Goal: Check status: Verify the current state of an ongoing process or item

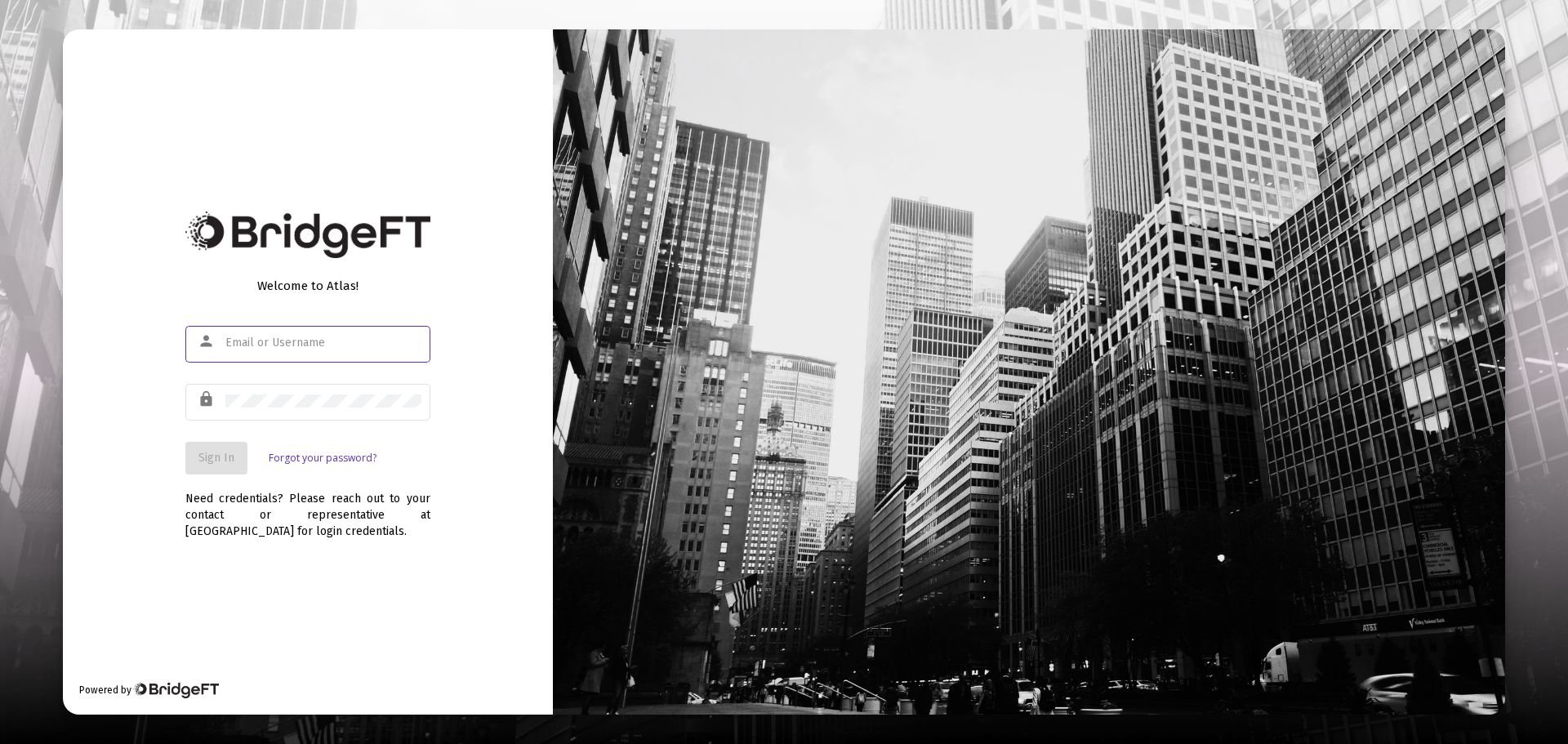
click at [327, 344] on input "text" at bounding box center [323, 343] width 196 height 13
type input "[EMAIL_ADDRESS][DOMAIN_NAME]"
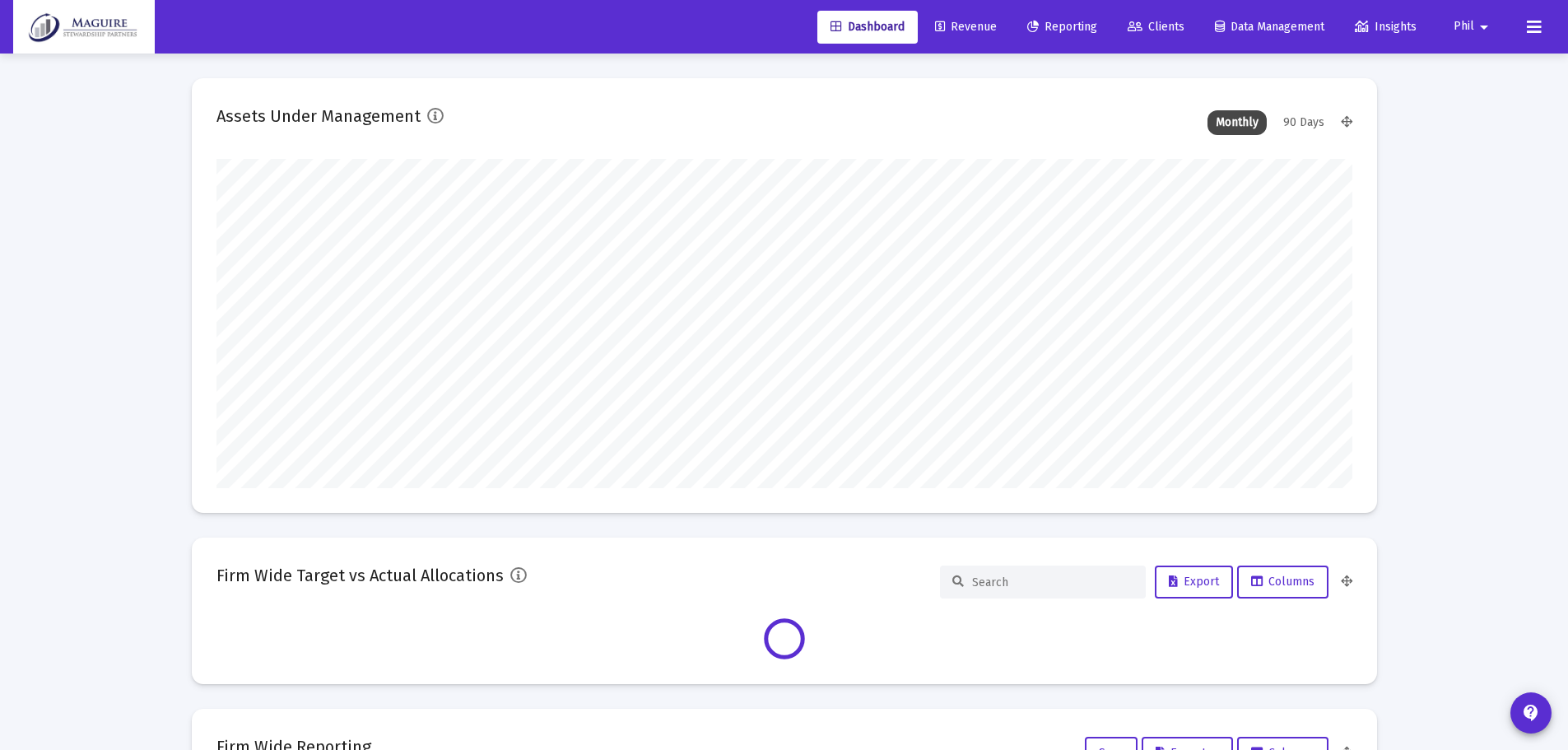
scroll to position [330, 1136]
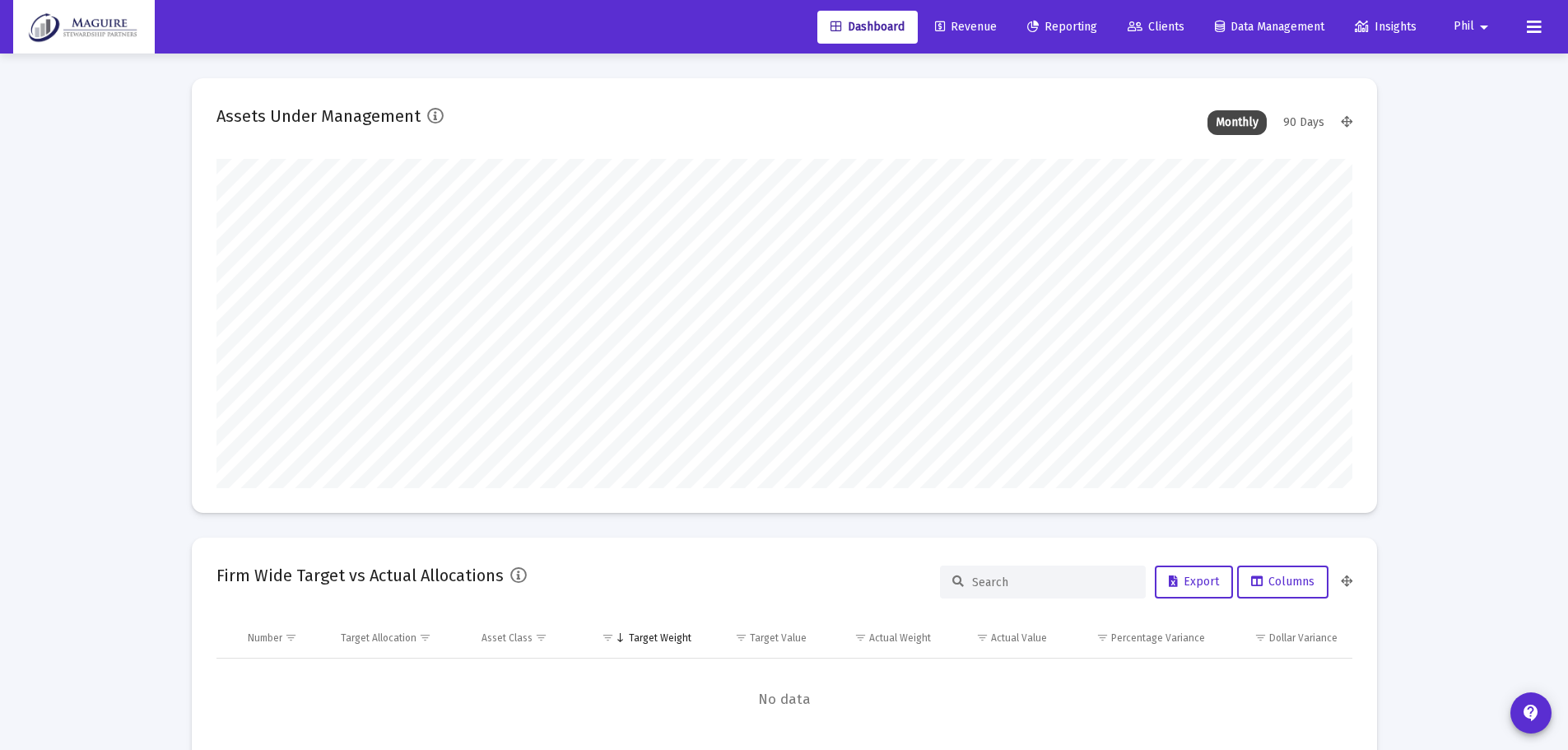
type input "[DATE]"
click at [1042, 27] on span "Reporting" at bounding box center [1063, 26] width 70 height 14
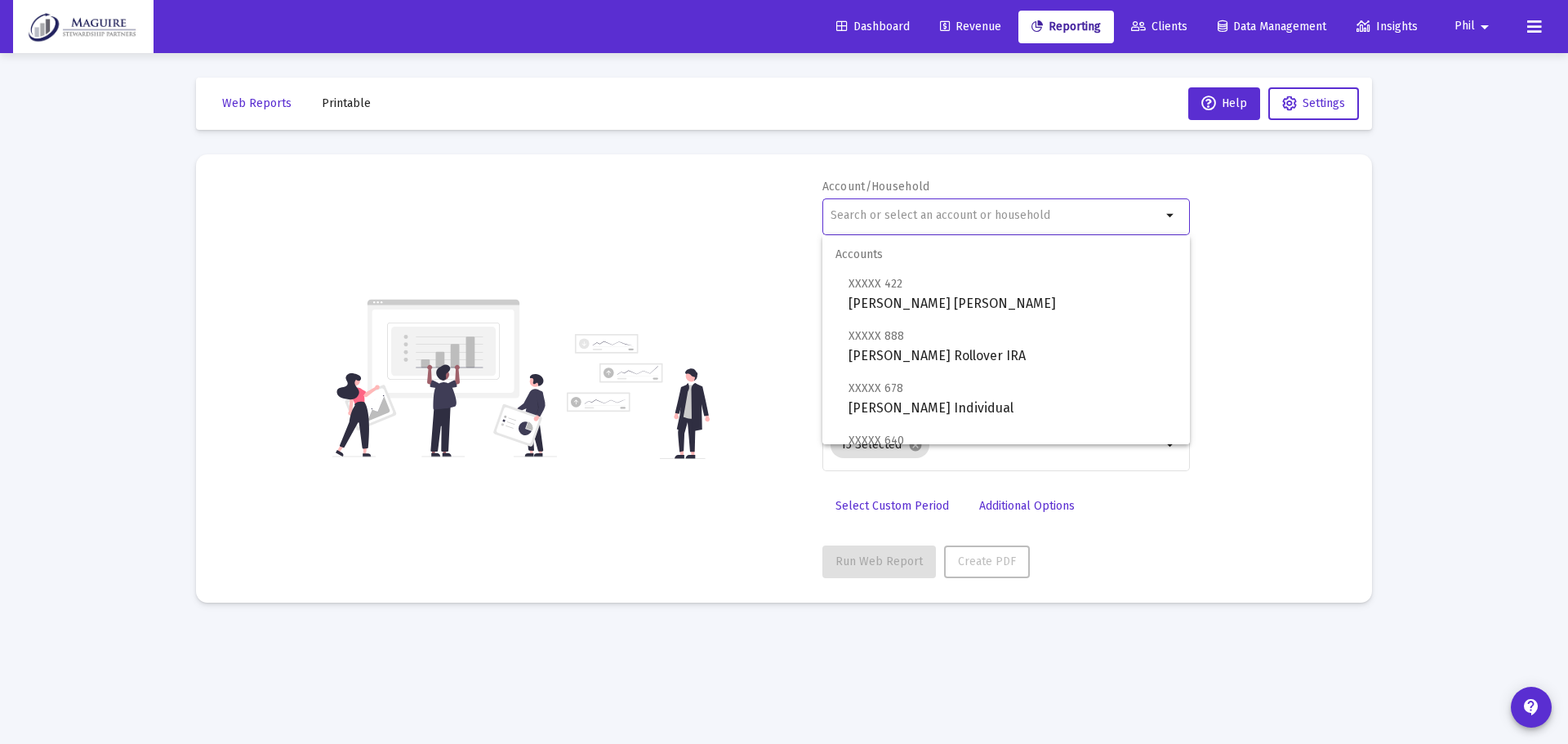
click at [888, 214] on input "text" at bounding box center [995, 215] width 331 height 13
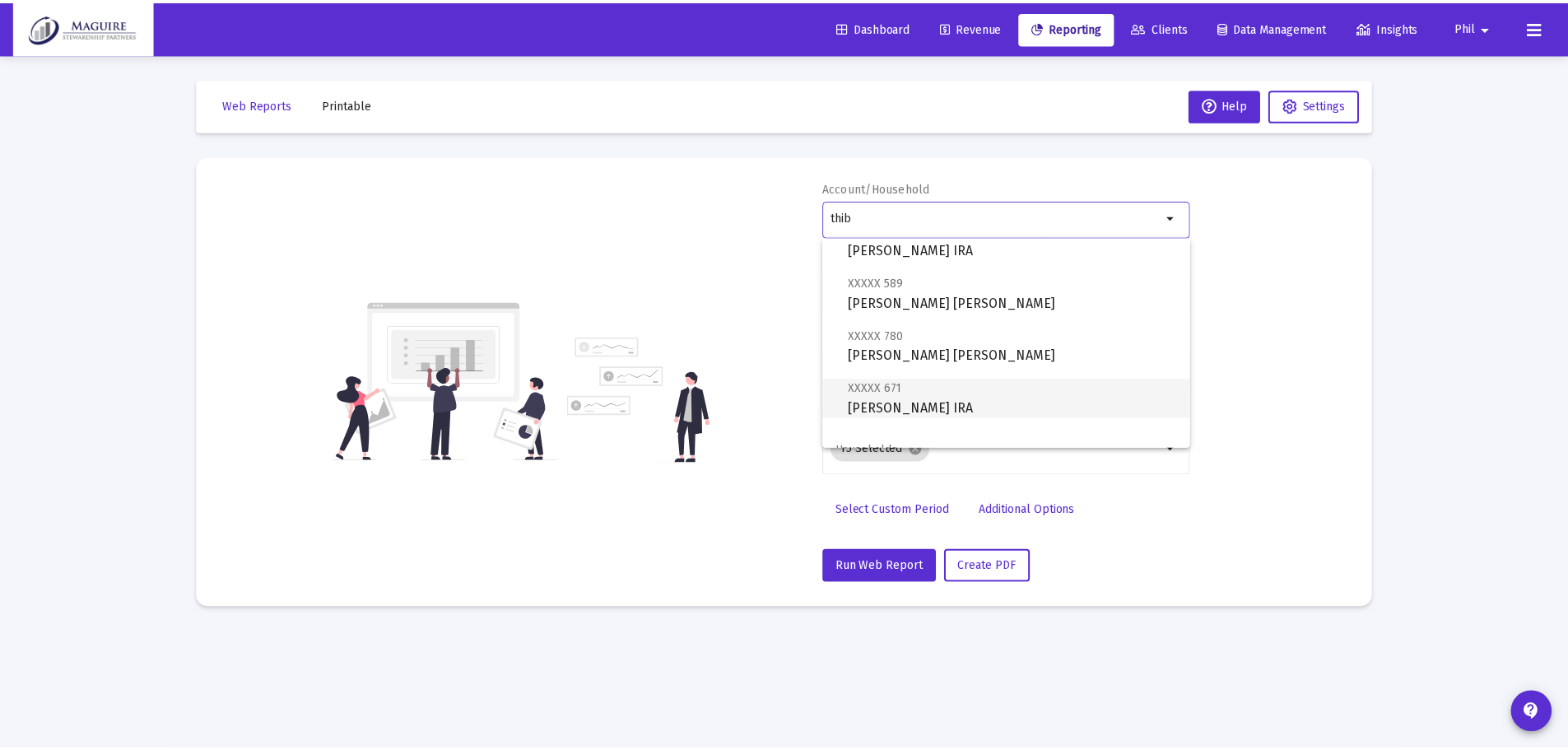
scroll to position [119, 0]
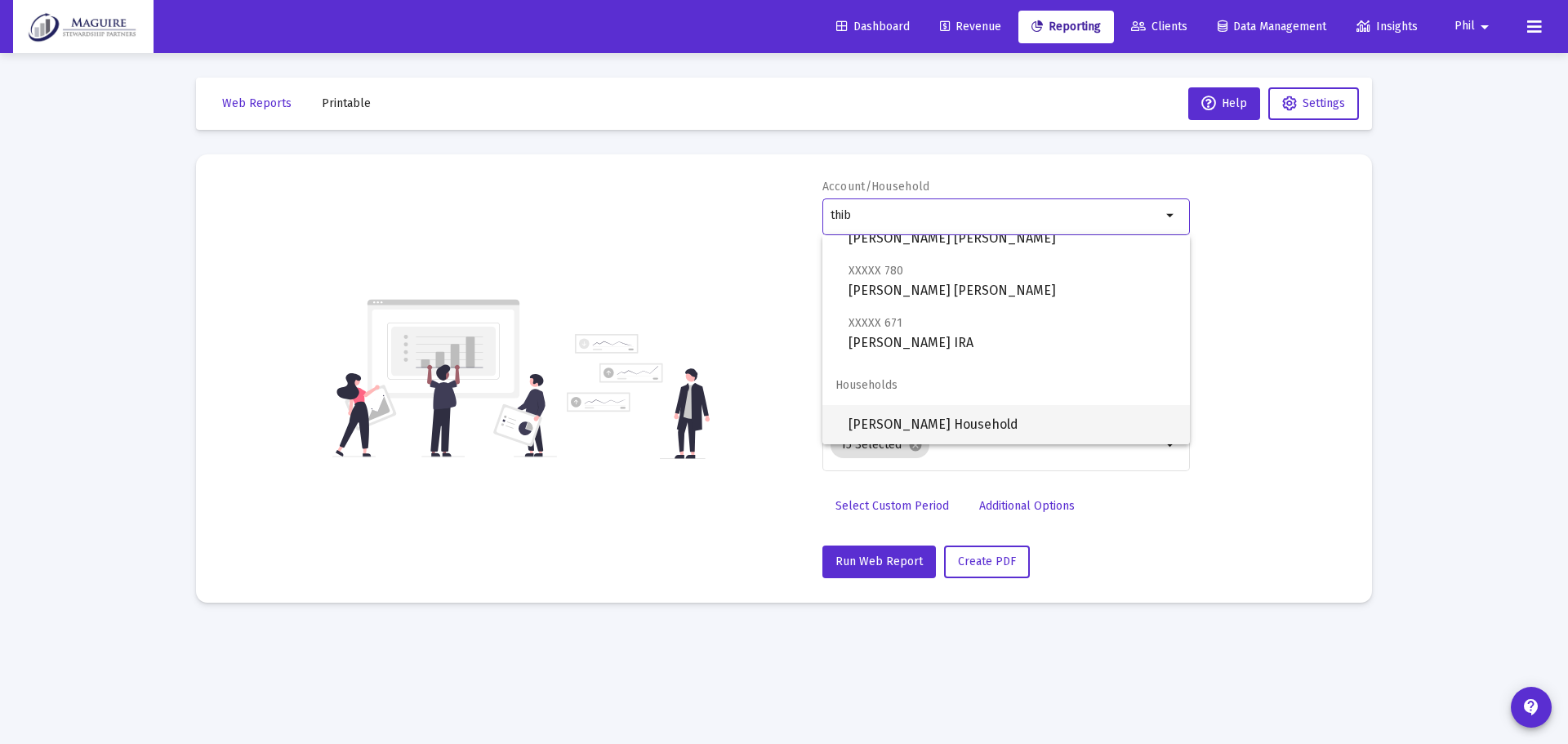
click at [972, 419] on span "[PERSON_NAME] Household" at bounding box center [1012, 424] width 328 height 39
type input "[PERSON_NAME] Household"
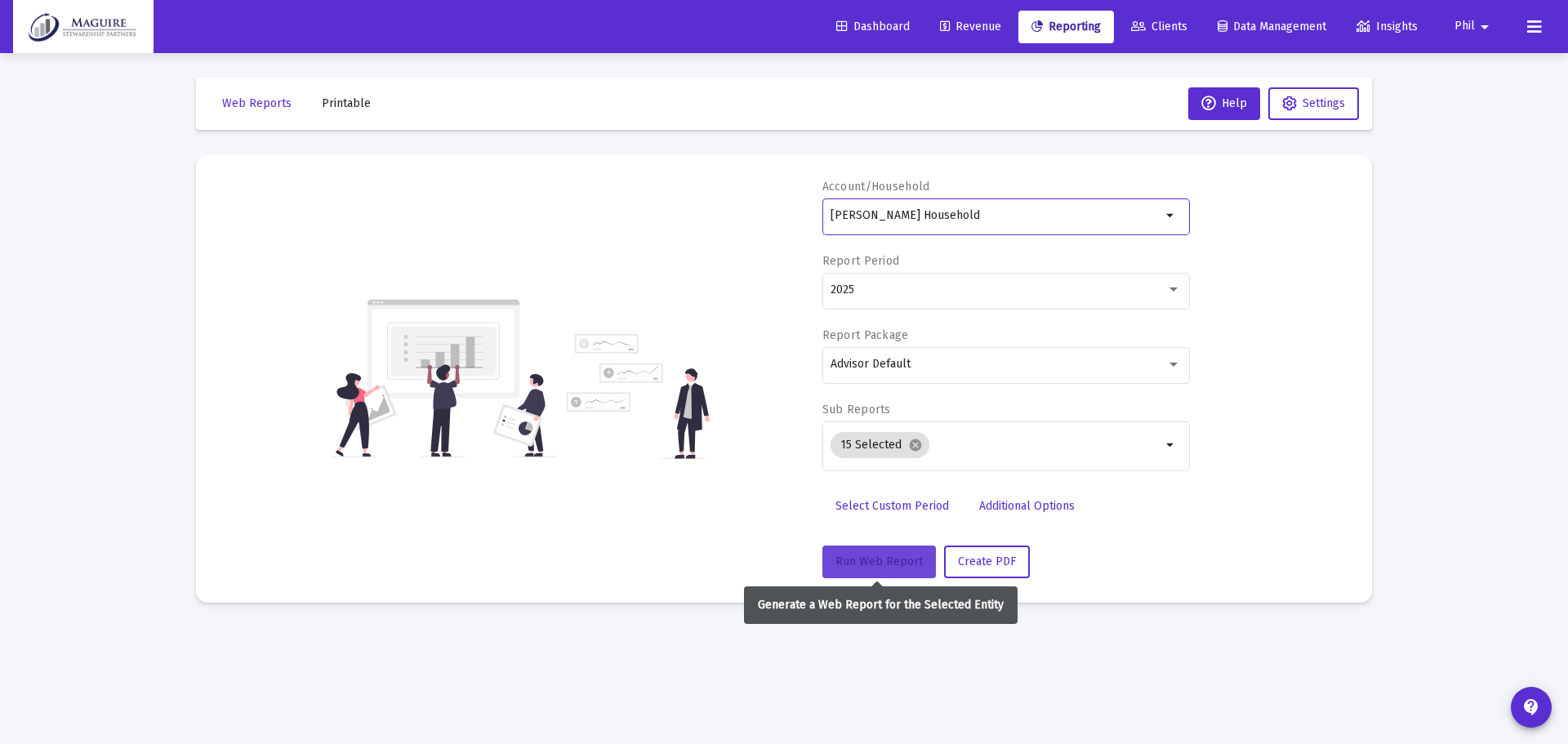
click at [879, 562] on span "Run Web Report" at bounding box center [879, 562] width 87 height 14
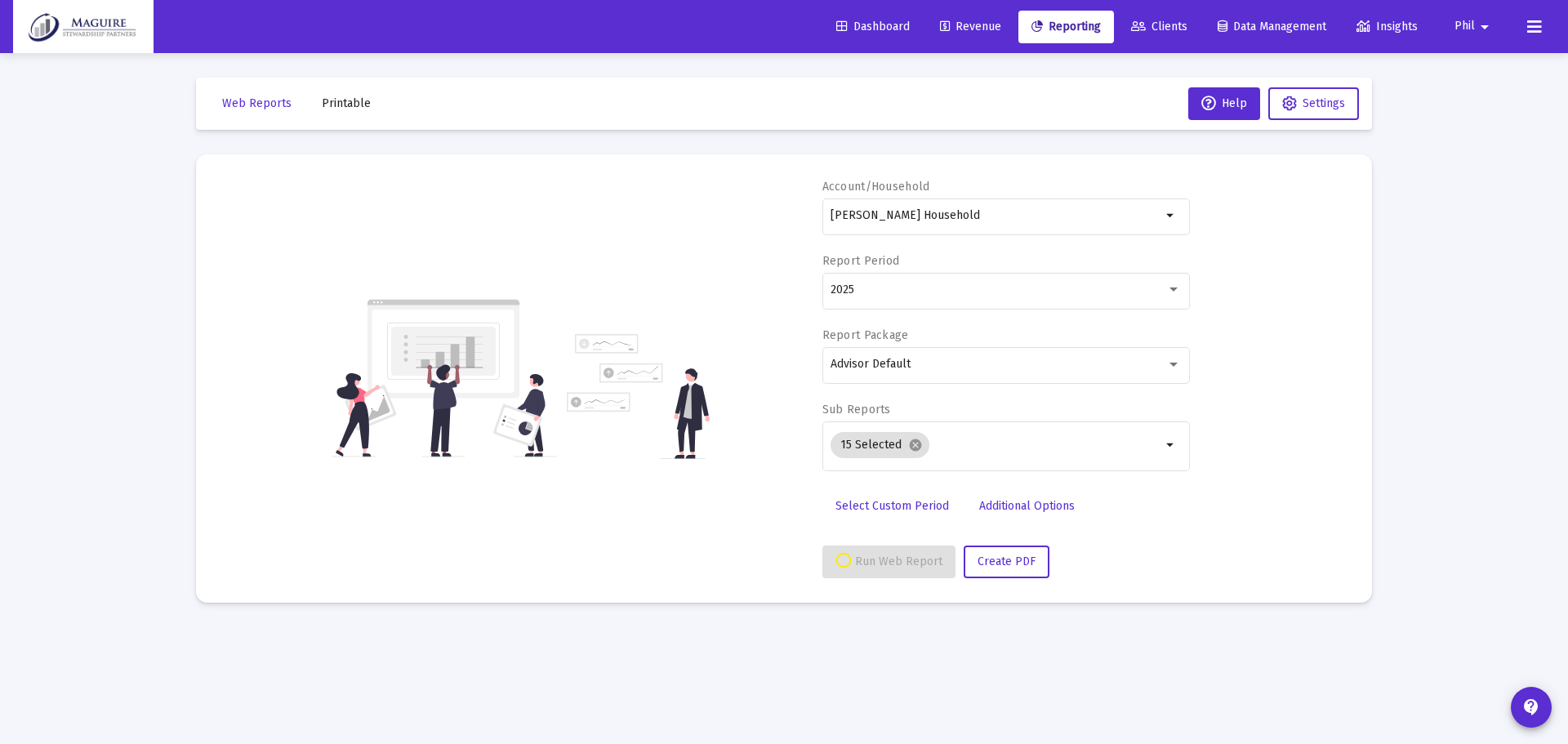
select select "View all"
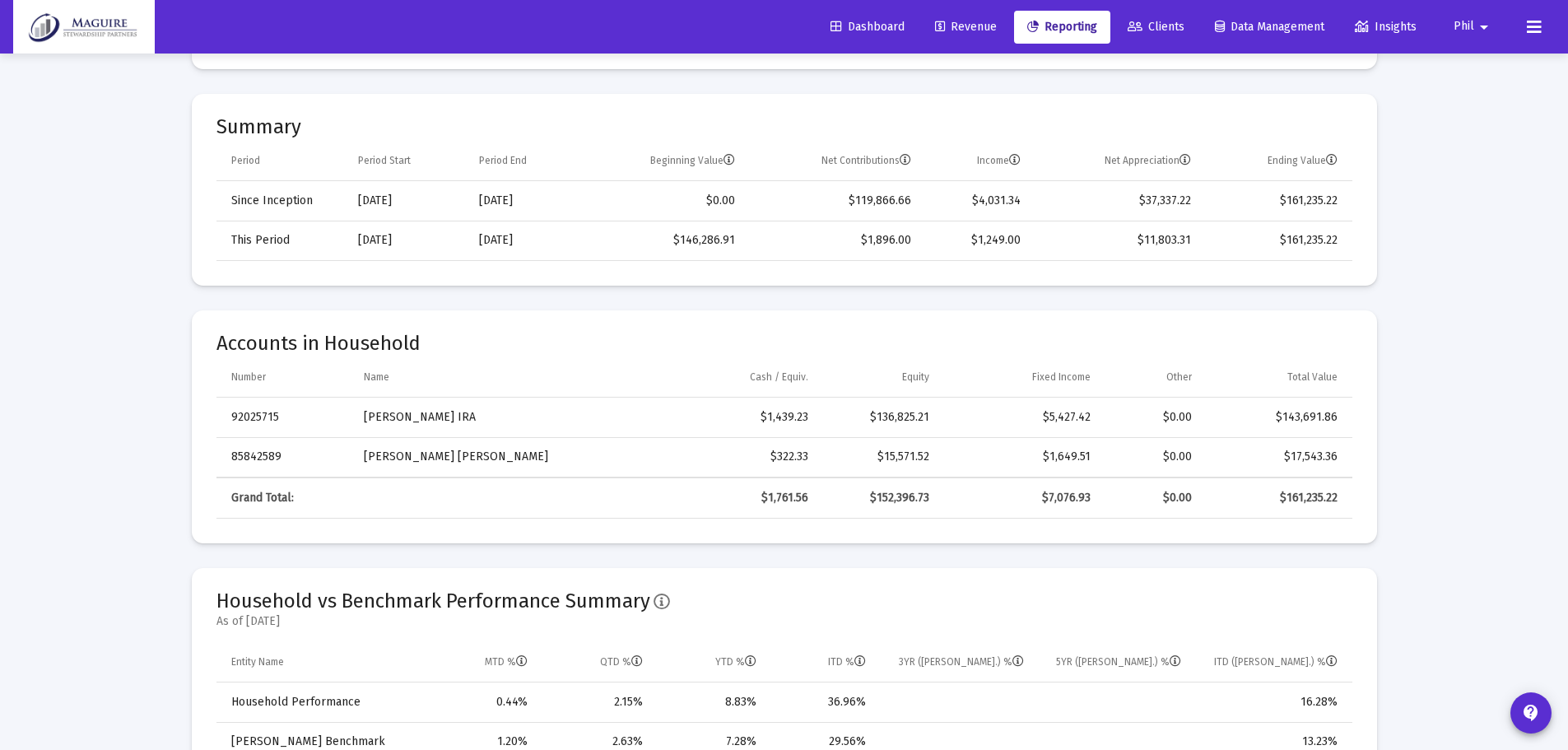
scroll to position [576, 0]
